Goal: Information Seeking & Learning: Learn about a topic

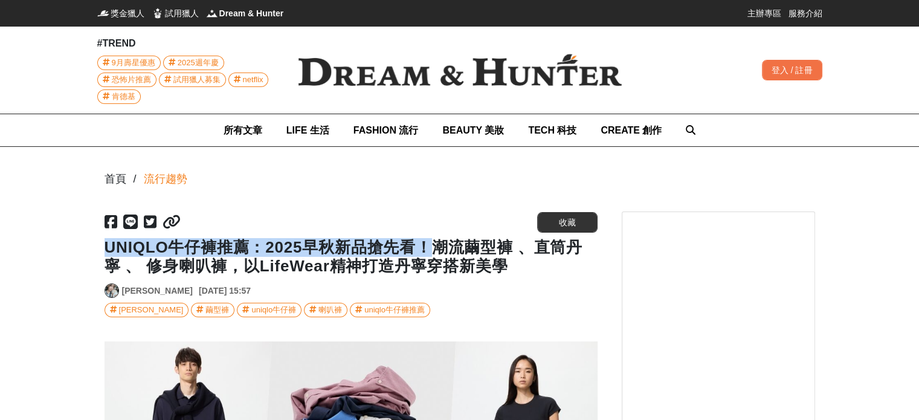
drag, startPoint x: 104, startPoint y: 249, endPoint x: 435, endPoint y: 248, distance: 330.4
click at [435, 248] on h1 "UNIQLO牛仔褲推薦：2025早秋新品搶先看！潮流繭型褲 、直筒丹寧 、 修身喇叭褲，以LifeWear精神打造丹寧穿搭新美學" at bounding box center [350, 256] width 493 height 37
copy h1 "UNIQLO牛仔褲推薦：2025早秋新品搶先看！"
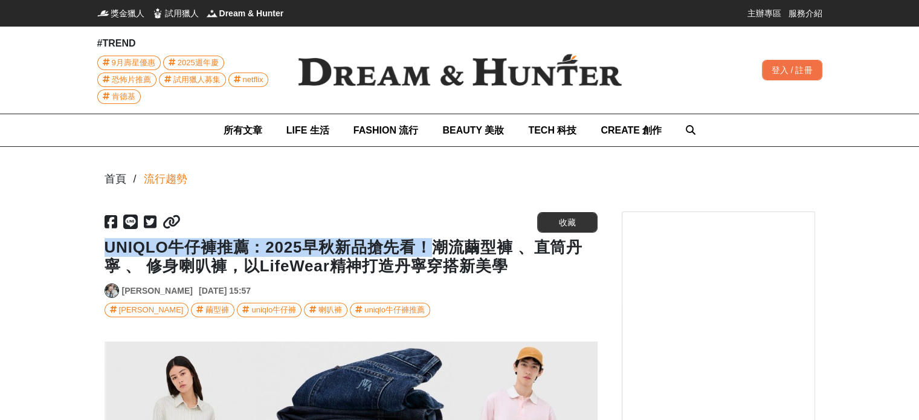
scroll to position [0, 986]
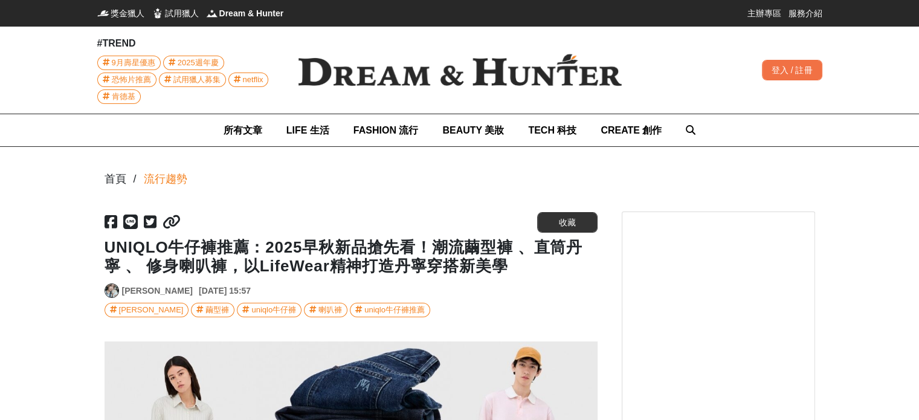
click at [523, 274] on h1 "UNIQLO牛仔褲推薦：2025早秋新品搶先看！潮流繭型褲 、直筒丹寧 、 修身喇叭褲，以LifeWear精神打造丹寧穿搭新美學" at bounding box center [350, 256] width 493 height 37
drag, startPoint x: 467, startPoint y: 250, endPoint x: 504, endPoint y: 247, distance: 37.6
click at [504, 247] on h1 "UNIQLO牛仔褲推薦：2025早秋新品搶先看！潮流繭型褲 、直筒丹寧 、 修身喇叭褲，以LifeWear精神打造丹寧穿搭新美學" at bounding box center [350, 256] width 493 height 37
copy h1 "繭型"
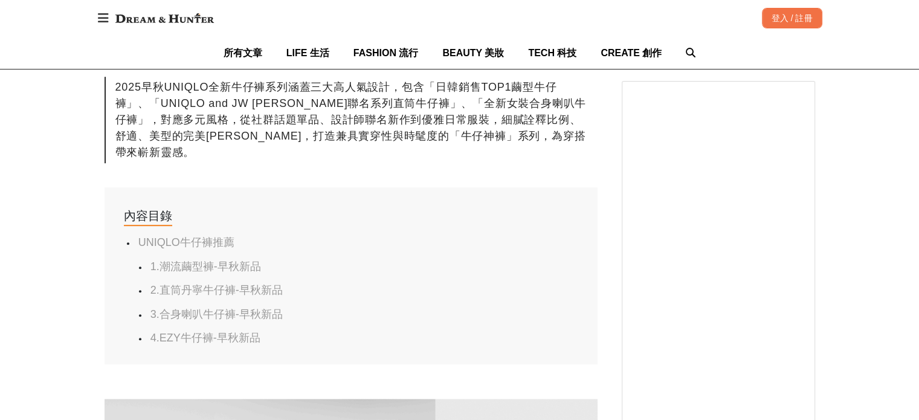
scroll to position [664, 0]
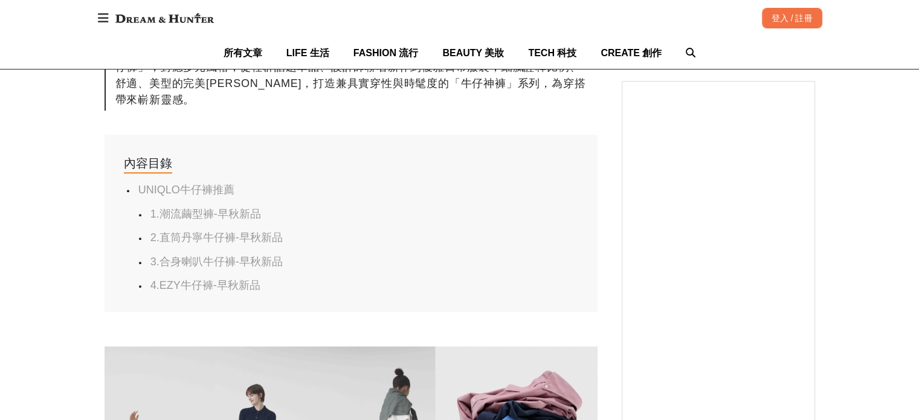
click at [228, 256] on link "3.合身喇叭牛仔褲-早秋新品" at bounding box center [216, 262] width 132 height 12
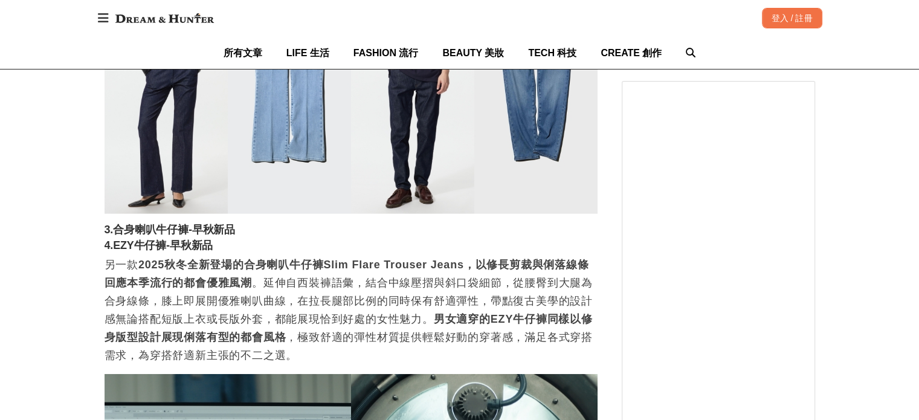
scroll to position [0, 1479]
drag, startPoint x: 490, startPoint y: 234, endPoint x: 535, endPoint y: 236, distance: 44.2
click at [535, 259] on strong "2025秋冬全新登場的合身喇叭牛仔褲Slim Flare Trouser Jeans，以修長剪裁與俐落線條回應本季流行的都會優雅風潮" at bounding box center [346, 274] width 484 height 30
click at [533, 256] on p "另一款 2025秋冬全新登場的合身喇叭牛仔褲Slim Flare Trouser Jeans，以修長剪裁與俐落線條回應本季流行的都會優雅風潮 。延伸自西裝褲語…" at bounding box center [350, 310] width 493 height 109
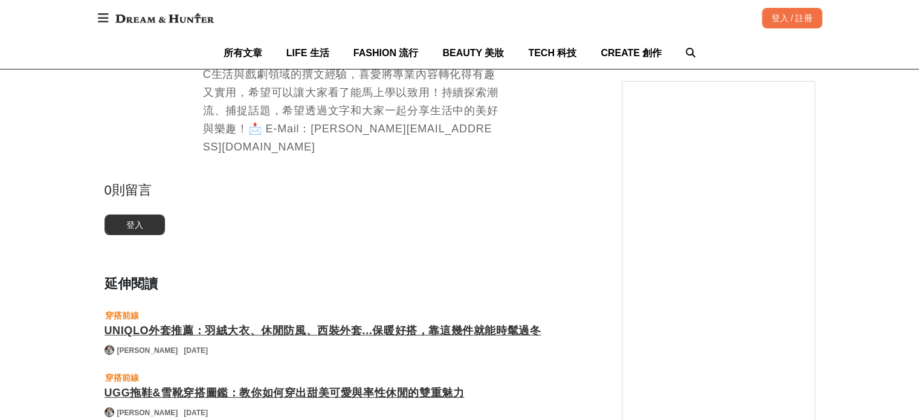
scroll to position [0, 986]
